Goal: Task Accomplishment & Management: Complete application form

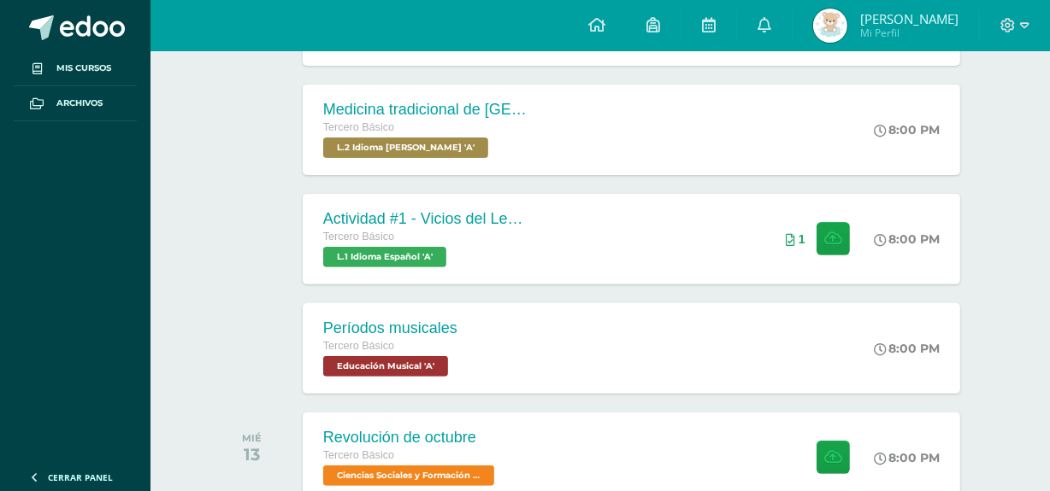
scroll to position [508, 0]
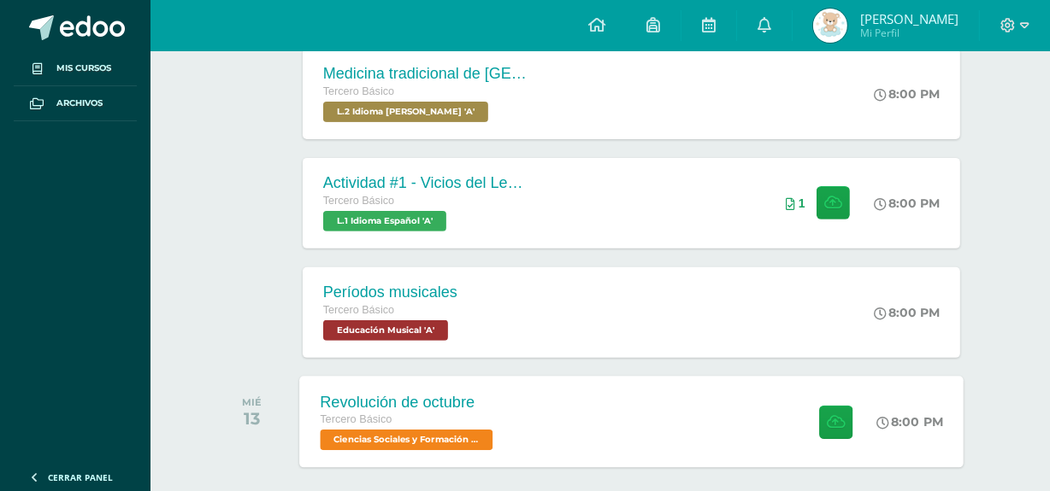
click at [459, 415] on div "Tercero Básico" at bounding box center [408, 420] width 177 height 19
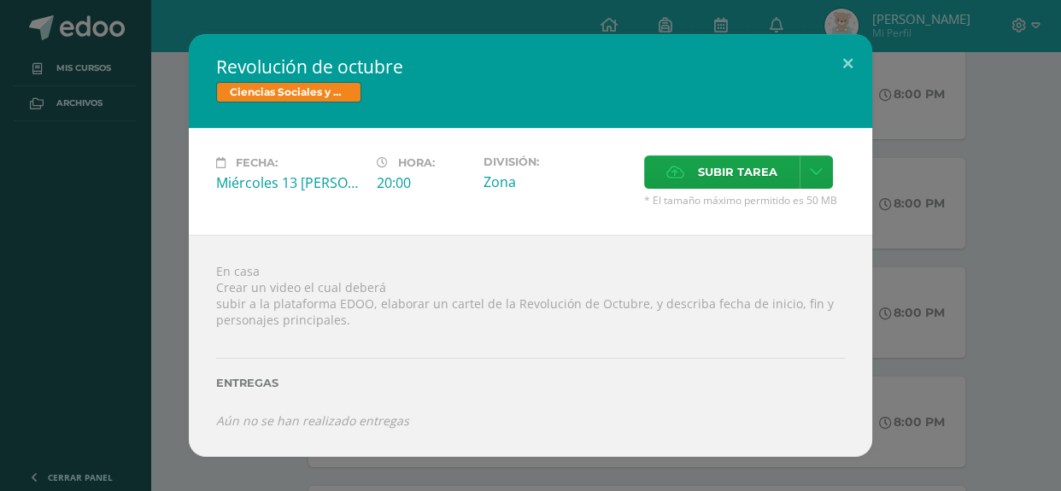
click at [703, 196] on span "* El tamaño máximo permitido es 50 MB" at bounding box center [744, 200] width 201 height 15
click at [710, 179] on span "Subir tarea" at bounding box center [737, 172] width 79 height 32
click at [0, 0] on input "Subir tarea" at bounding box center [0, 0] width 0 height 0
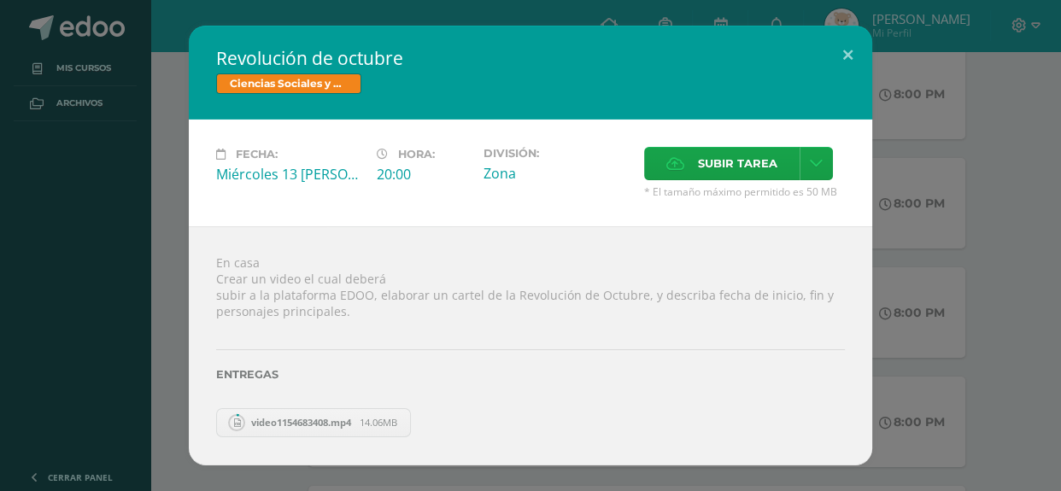
click at [340, 424] on span "video1154683408.mp4" at bounding box center [301, 422] width 117 height 13
click at [718, 160] on span "Subir tarea" at bounding box center [737, 164] width 79 height 32
click at [0, 0] on input "Subir tarea" at bounding box center [0, 0] width 0 height 0
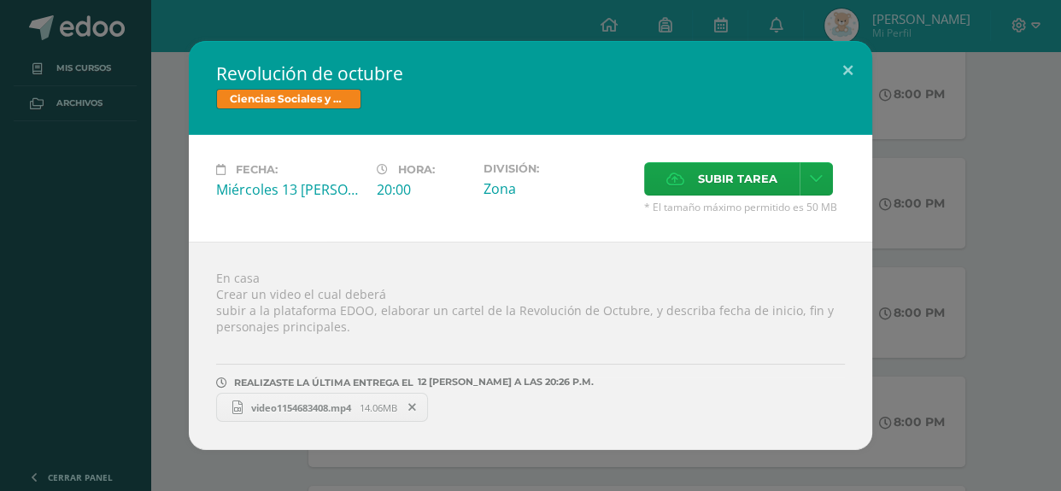
click at [282, 412] on span "video1154683408.mp4" at bounding box center [301, 408] width 117 height 13
click at [416, 409] on icon at bounding box center [413, 408] width 8 height 12
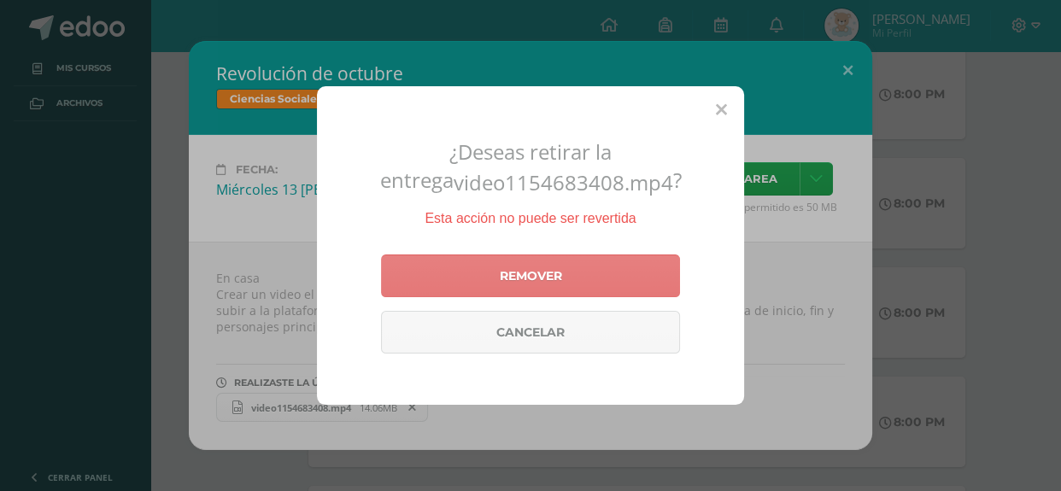
click at [497, 296] on link "Remover" at bounding box center [530, 276] width 299 height 43
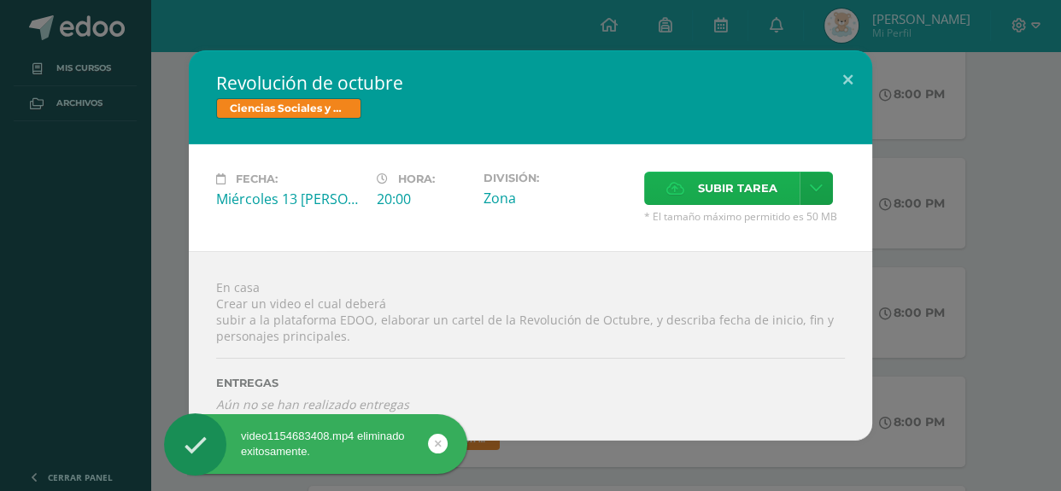
click at [702, 194] on span "Subir tarea" at bounding box center [737, 189] width 79 height 32
click at [0, 0] on input "Subir tarea" at bounding box center [0, 0] width 0 height 0
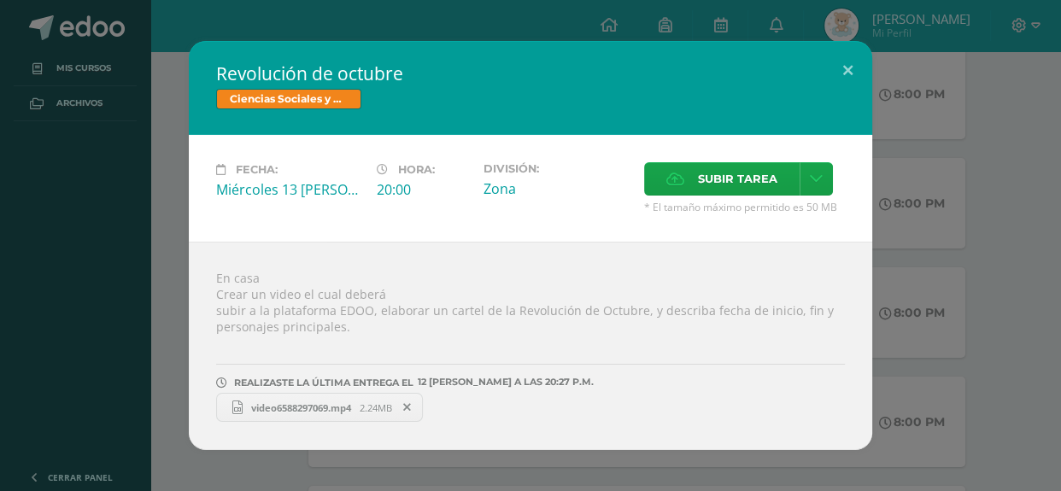
click at [318, 404] on span "video6588297069.mp4" at bounding box center [301, 408] width 117 height 13
click at [970, 102] on div "Revolución de octubre Ciencias Sociales y Formación Ciudadana Fecha: Miércoles …" at bounding box center [531, 245] width 1048 height 409
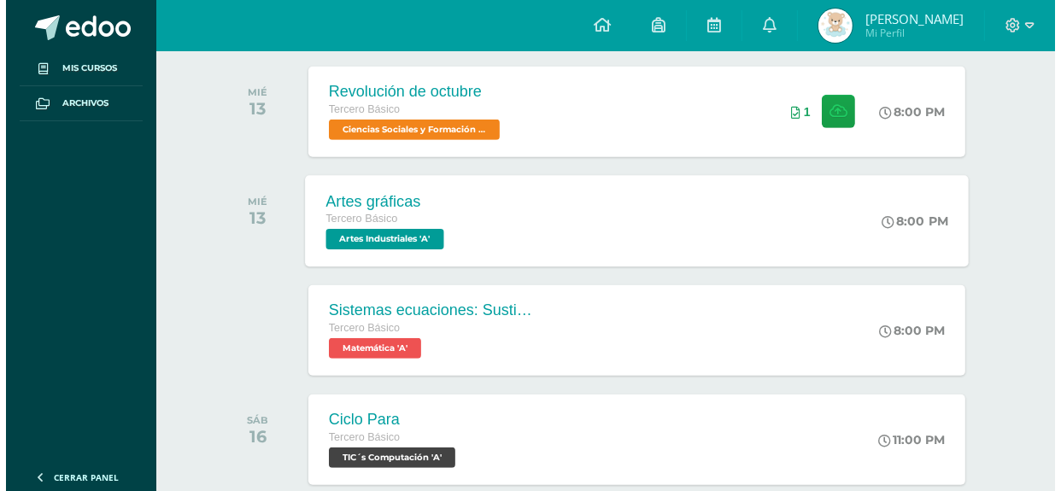
scroll to position [814, 0]
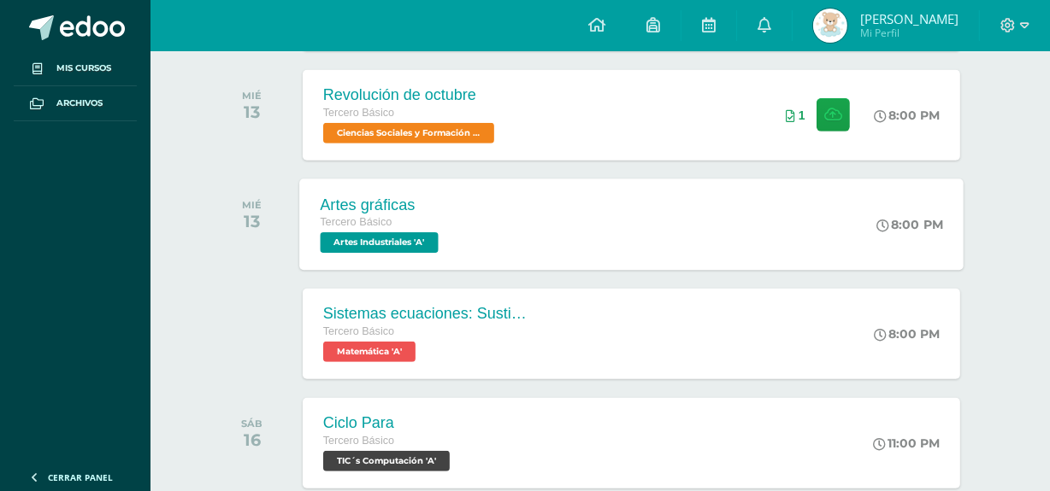
click at [613, 244] on div "Artes gráficas Tercero Básico Artes Industriales 'A' 8:00 PM Artes gráficas Art…" at bounding box center [631, 224] width 664 height 91
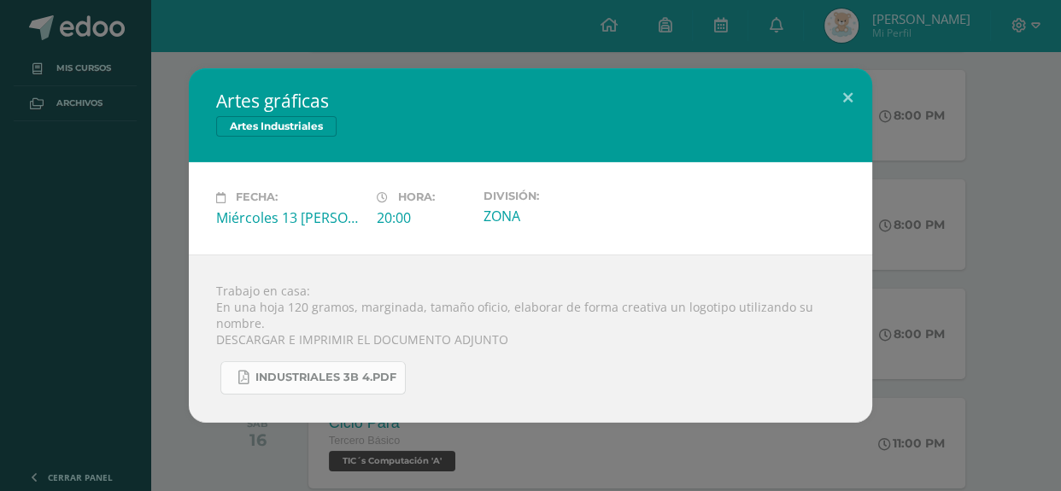
click at [301, 384] on span "INDUSTRIALES 3B 4.pdf" at bounding box center [326, 378] width 141 height 14
